Goal: Task Accomplishment & Management: Use online tool/utility

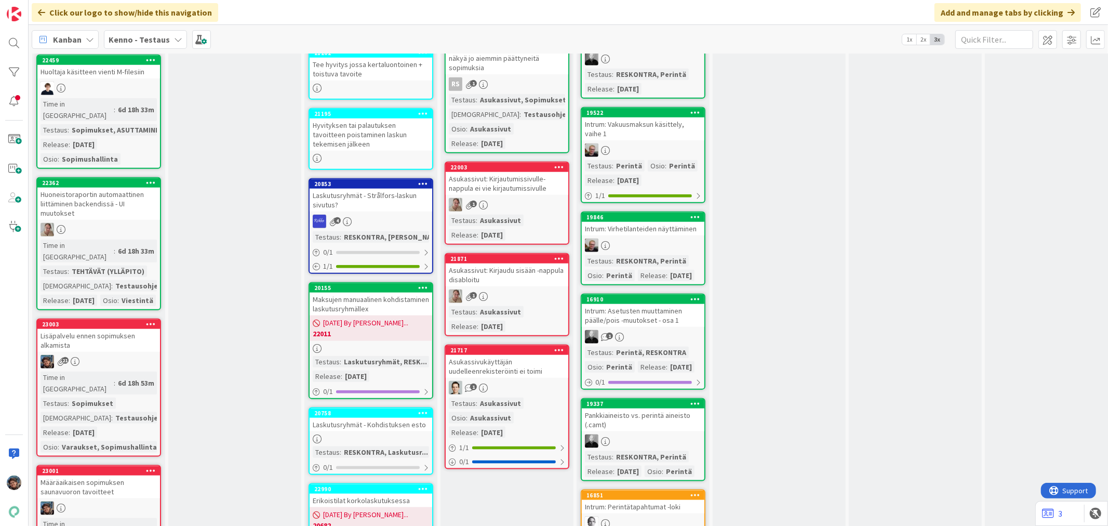
scroll to position [923, 0]
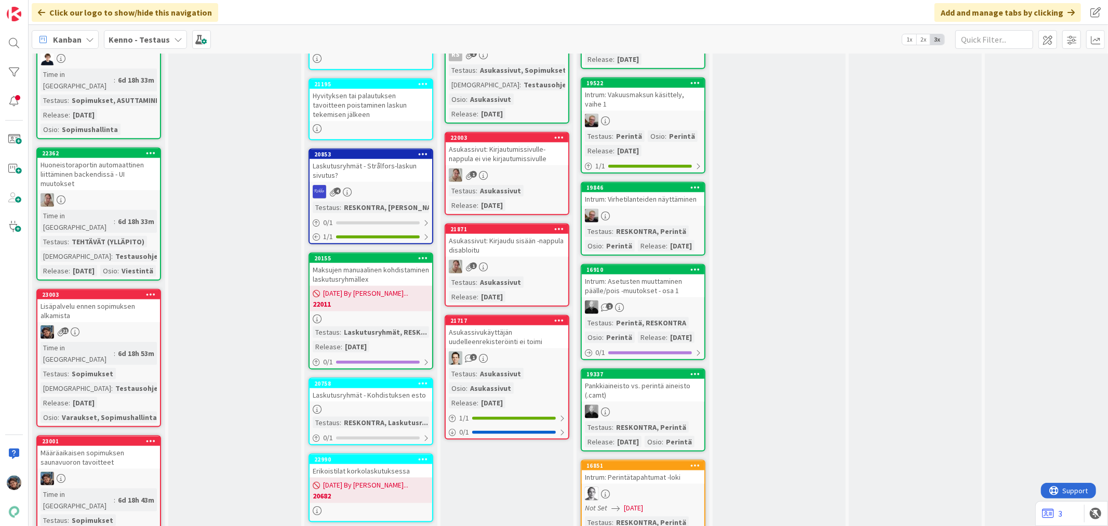
click at [126, 299] on div "Lisäpalvelu ennen sopimuksen alkamista" at bounding box center [98, 310] width 123 height 23
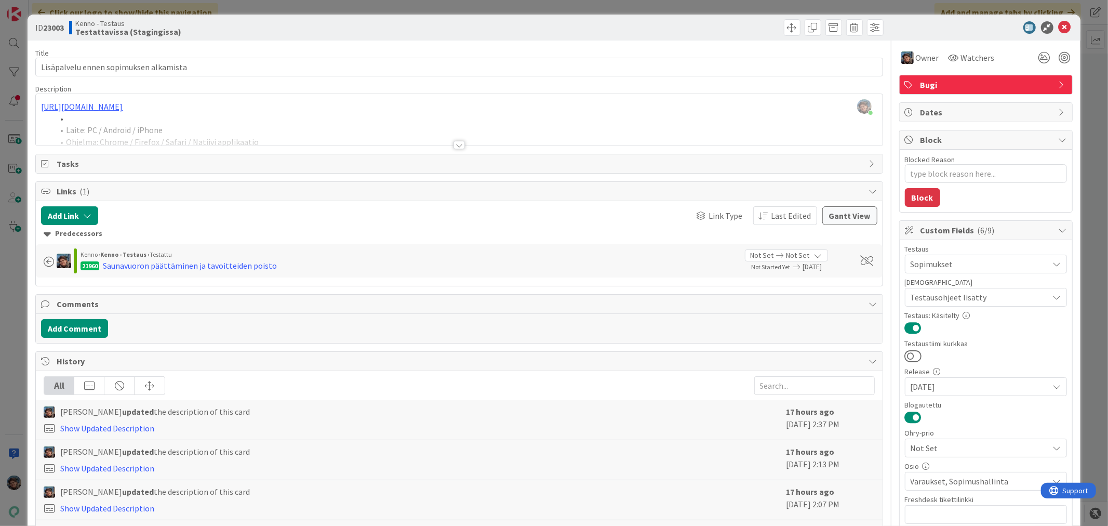
click at [454, 142] on div at bounding box center [459, 145] width 11 height 8
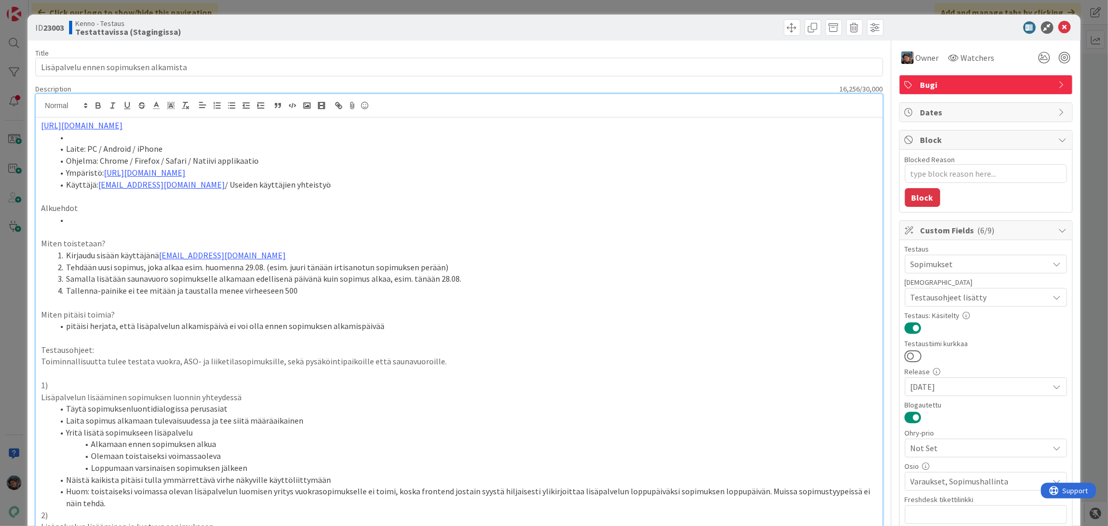
type textarea "x"
click at [1059, 26] on icon at bounding box center [1065, 27] width 12 height 12
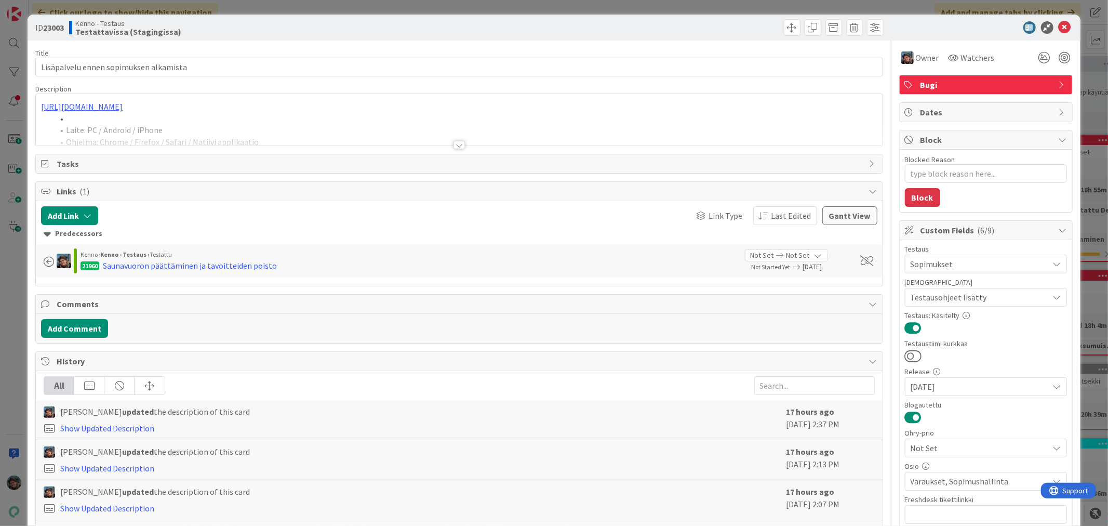
click at [454, 143] on div at bounding box center [459, 145] width 11 height 8
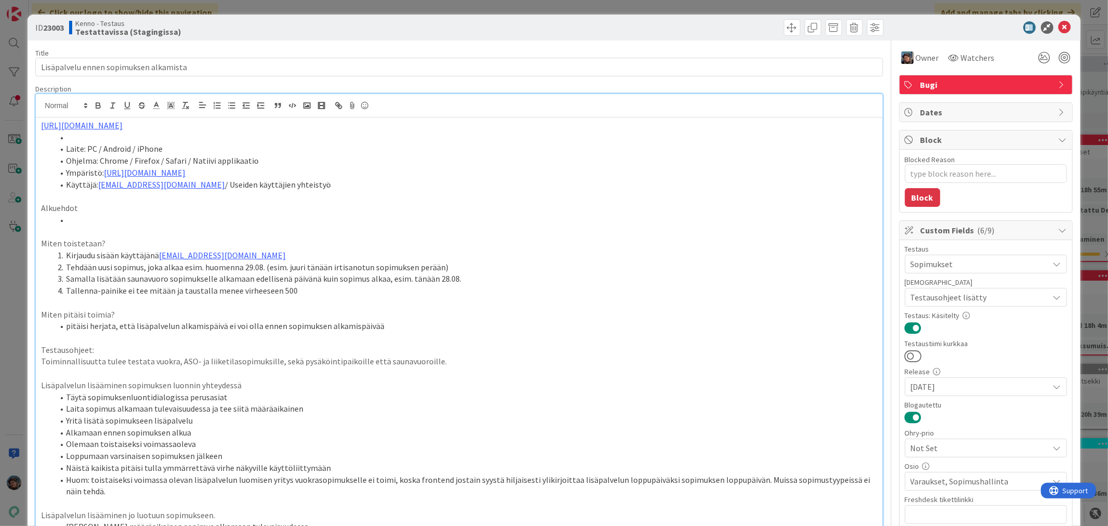
type textarea "x"
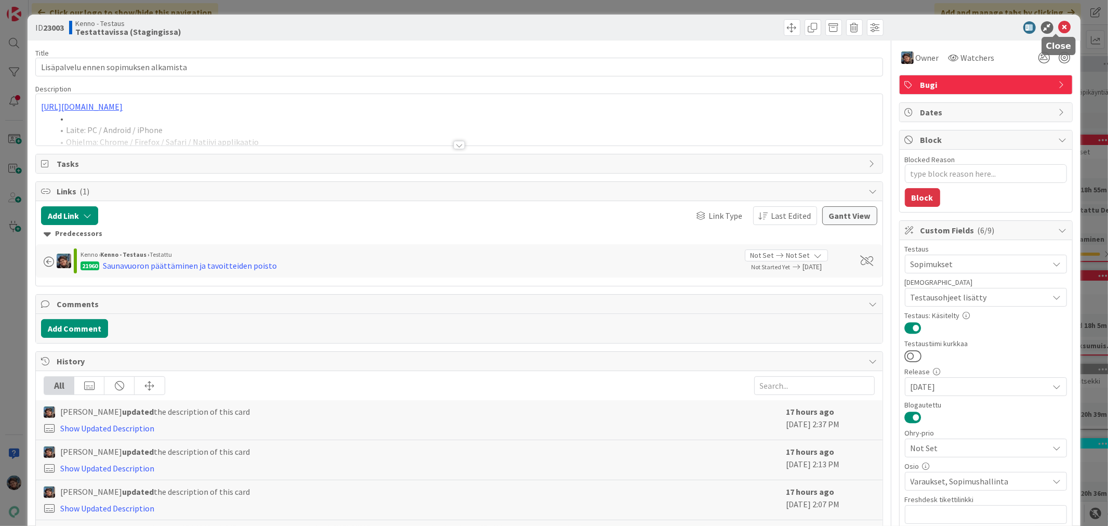
click at [1059, 23] on icon at bounding box center [1065, 27] width 12 height 12
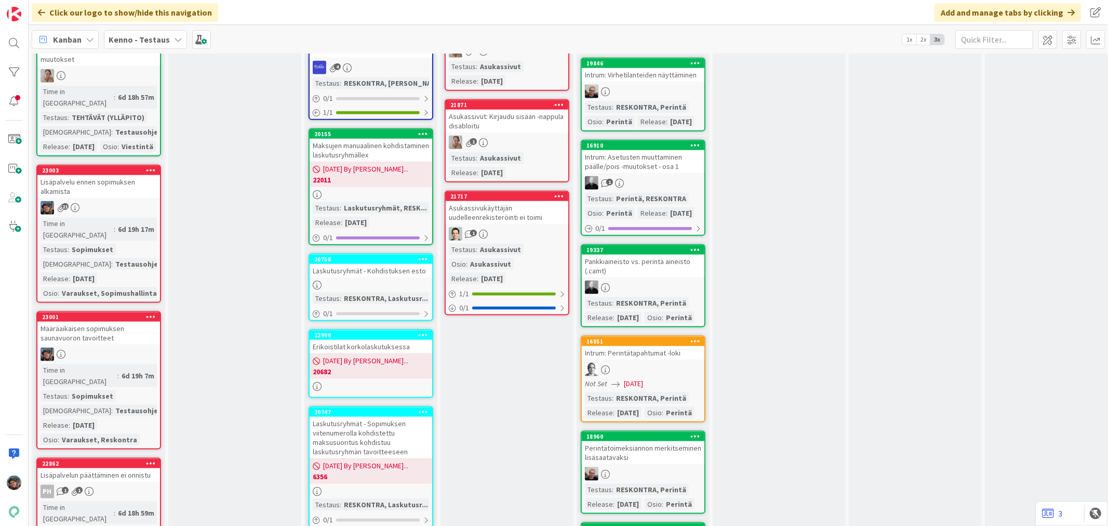
scroll to position [1097, 0]
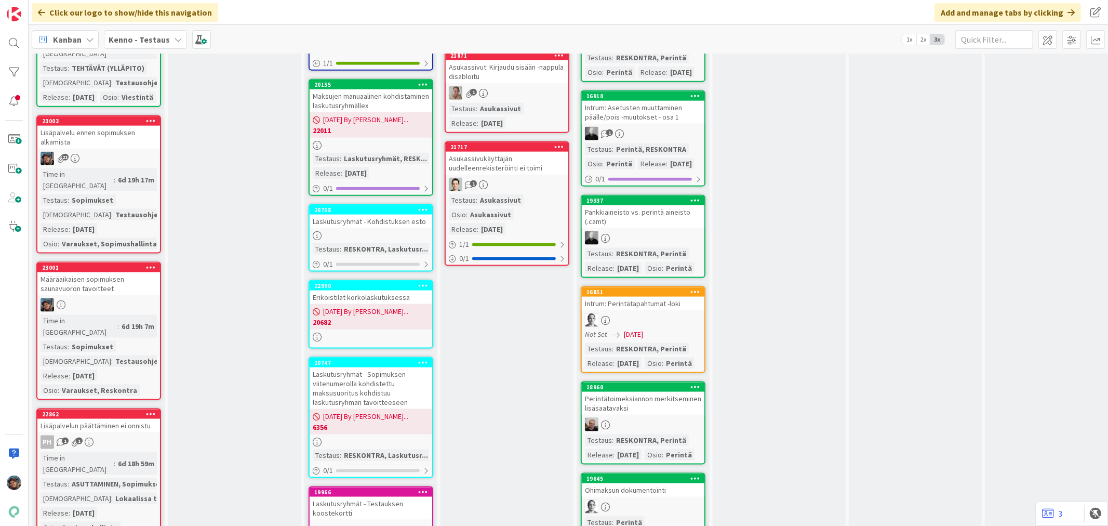
click at [118, 315] on div "Time in Column : 6d 19h 7m Testaus : Sopimukset Testaushuomiot : Testausohjeet.…" at bounding box center [99, 355] width 116 height 81
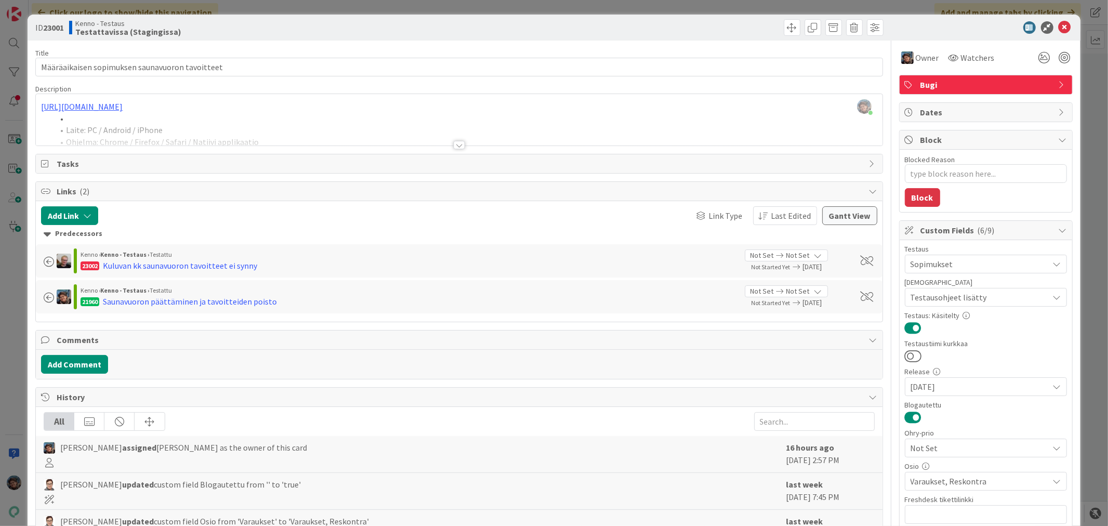
click at [454, 143] on div at bounding box center [459, 145] width 11 height 8
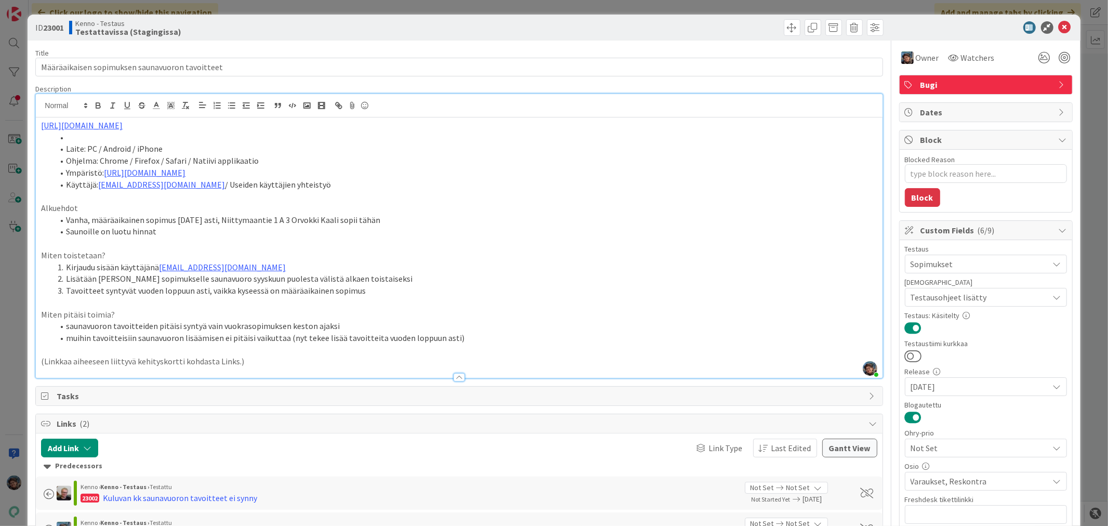
click at [265, 363] on p "(Linkkaa aiheeseen liittyvä kehityskortti kohdasta Links.)" at bounding box center [459, 361] width 836 height 12
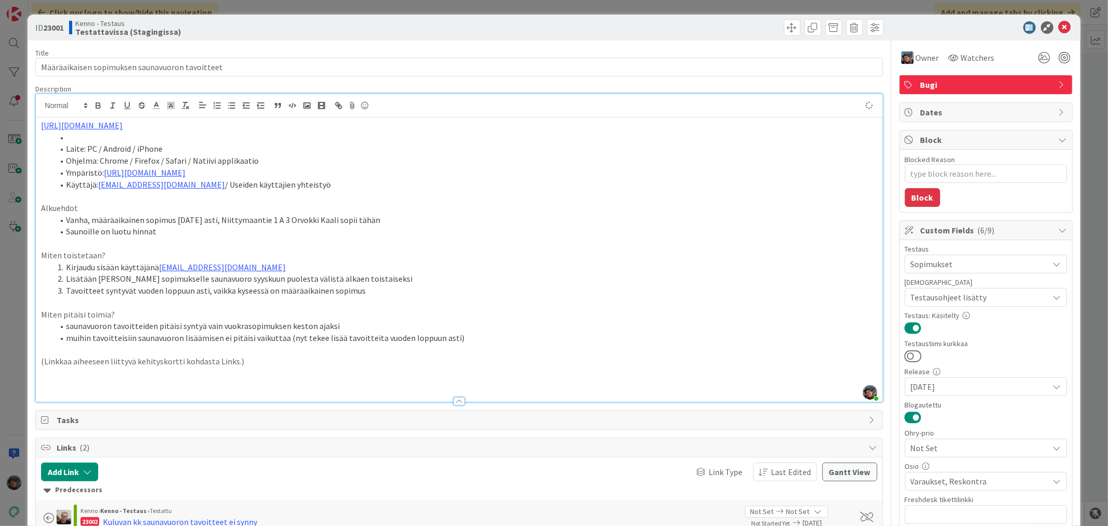
type textarea "x"
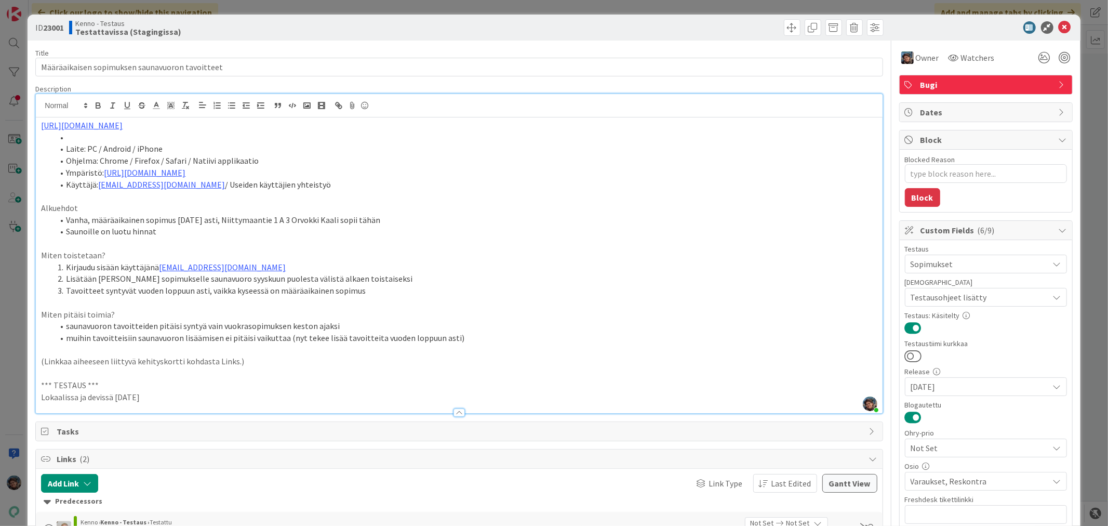
drag, startPoint x: 155, startPoint y: 394, endPoint x: 34, endPoint y: 386, distance: 121.4
click at [34, 386] on div "ID 23001 Kenno - Testaus Testattavissa (Stagingissa) Title 47 / 128 Määräaikais…" at bounding box center [554, 467] width 1053 height 904
type textarea "x"
click at [196, 392] on p "Lokaalissa ja devissä [DATE]" at bounding box center [459, 397] width 836 height 12
